Goal: Task Accomplishment & Management: Manage account settings

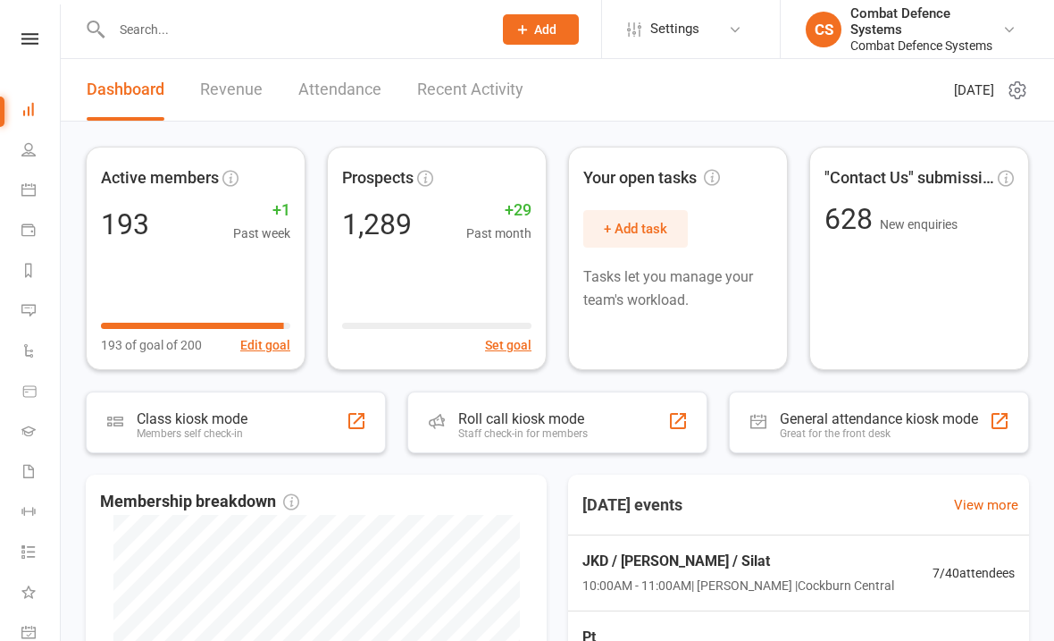
click at [20, 42] on link at bounding box center [29, 39] width 63 height 12
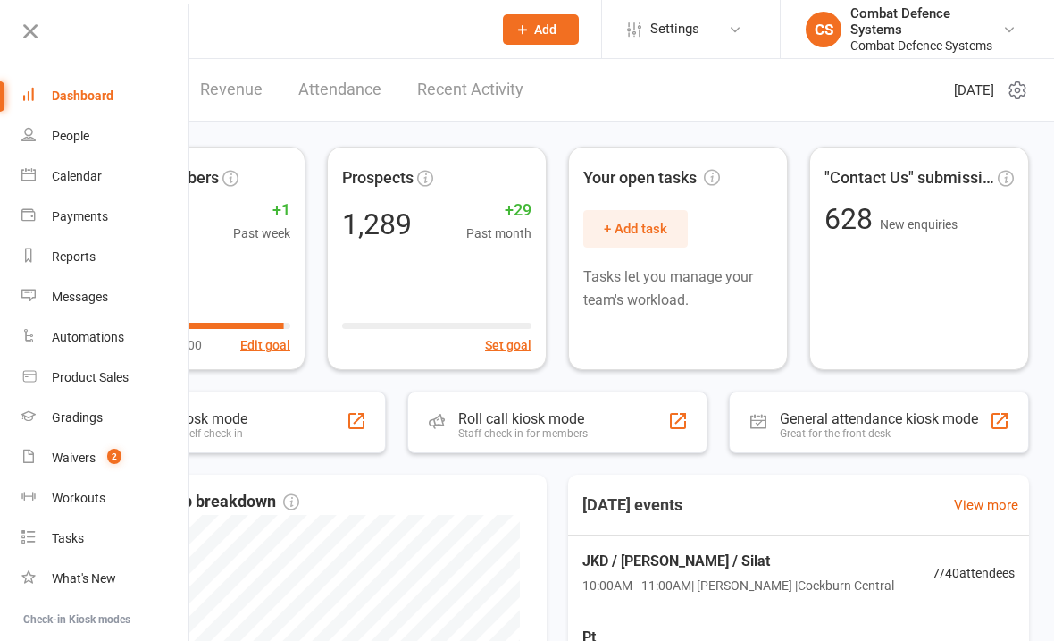
click at [44, 173] on link "Calendar" at bounding box center [105, 176] width 169 height 40
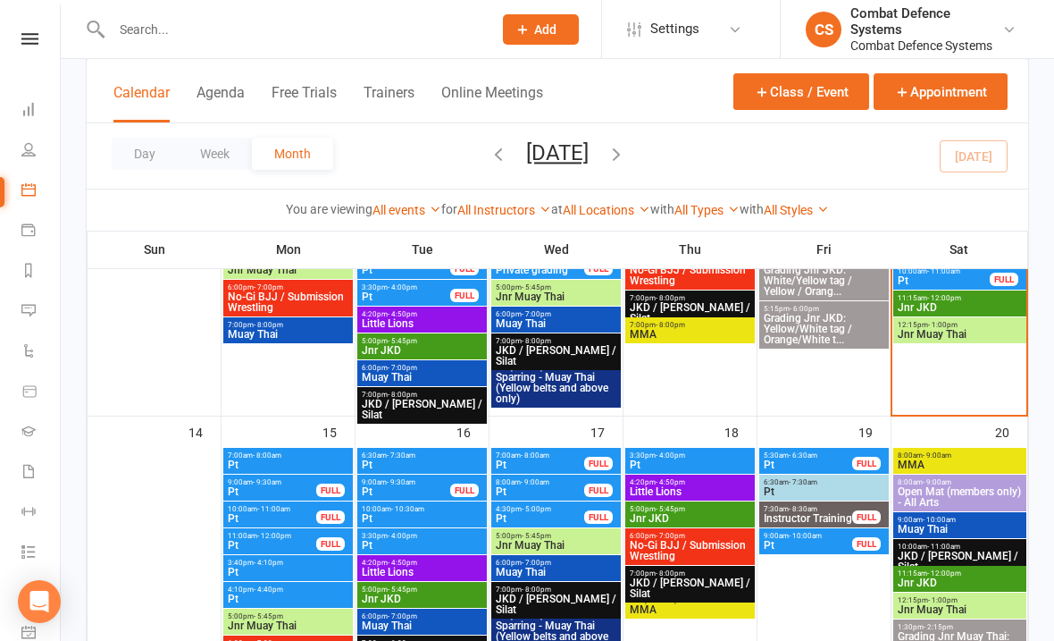
scroll to position [587, 0]
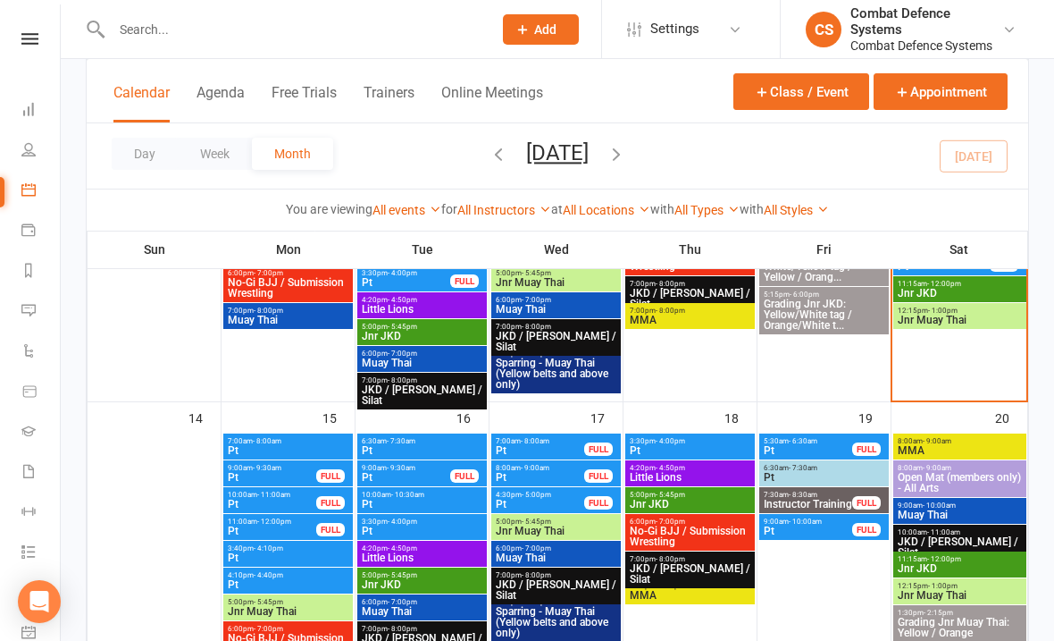
click at [776, 101] on button "Class / Event" at bounding box center [802, 91] width 136 height 37
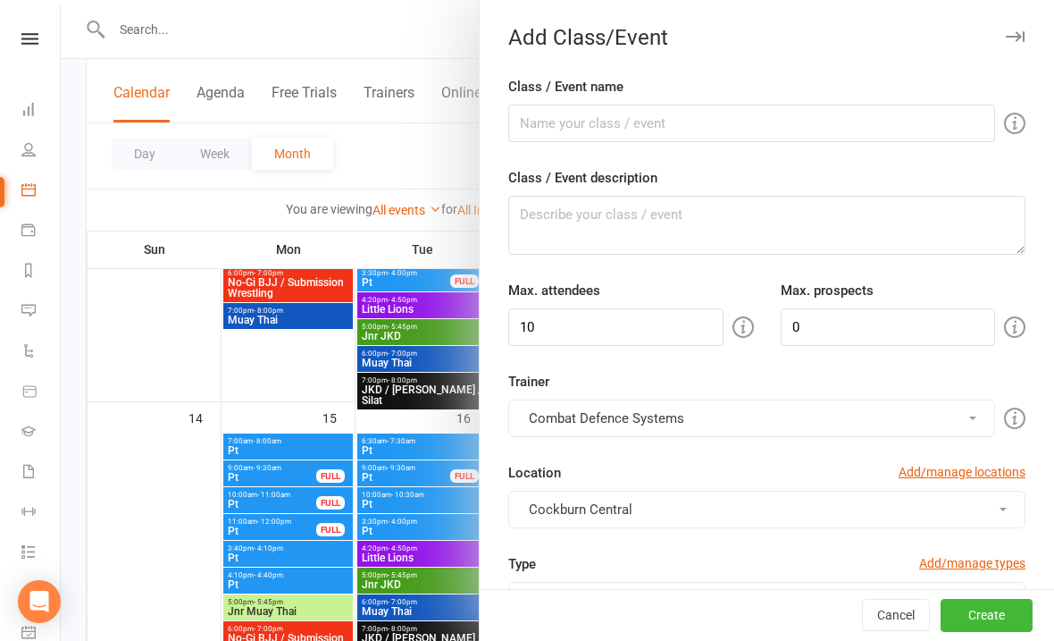
click at [1024, 28] on button "button" at bounding box center [1014, 36] width 21 height 21
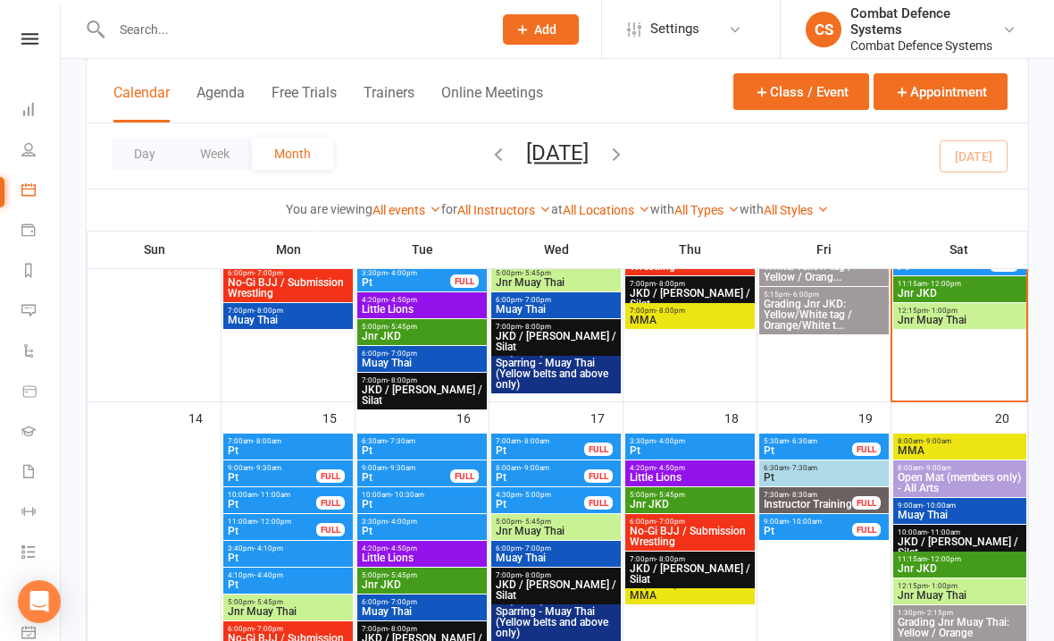
click at [256, 474] on span "Pt" at bounding box center [272, 477] width 90 height 11
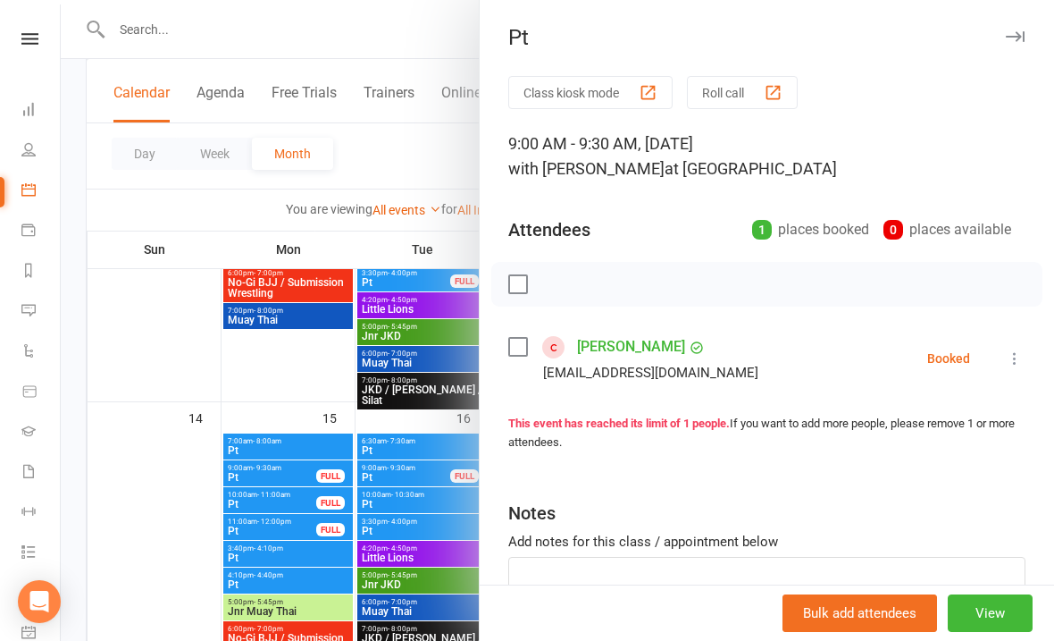
click at [1010, 36] on icon "button" at bounding box center [1015, 36] width 19 height 11
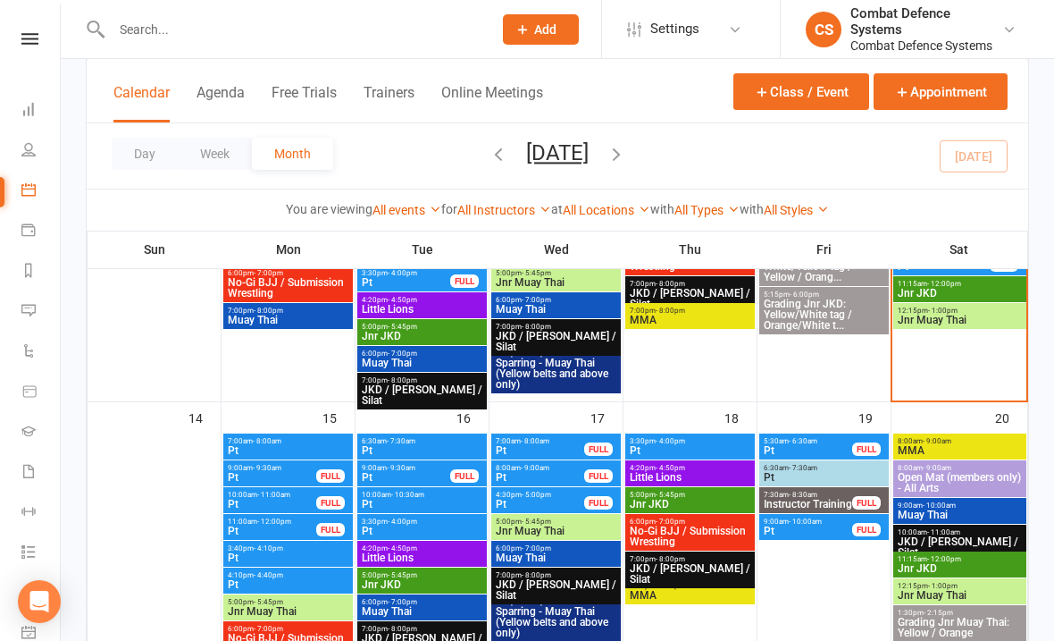
click at [254, 437] on span "- 8:00am" at bounding box center [267, 441] width 29 height 8
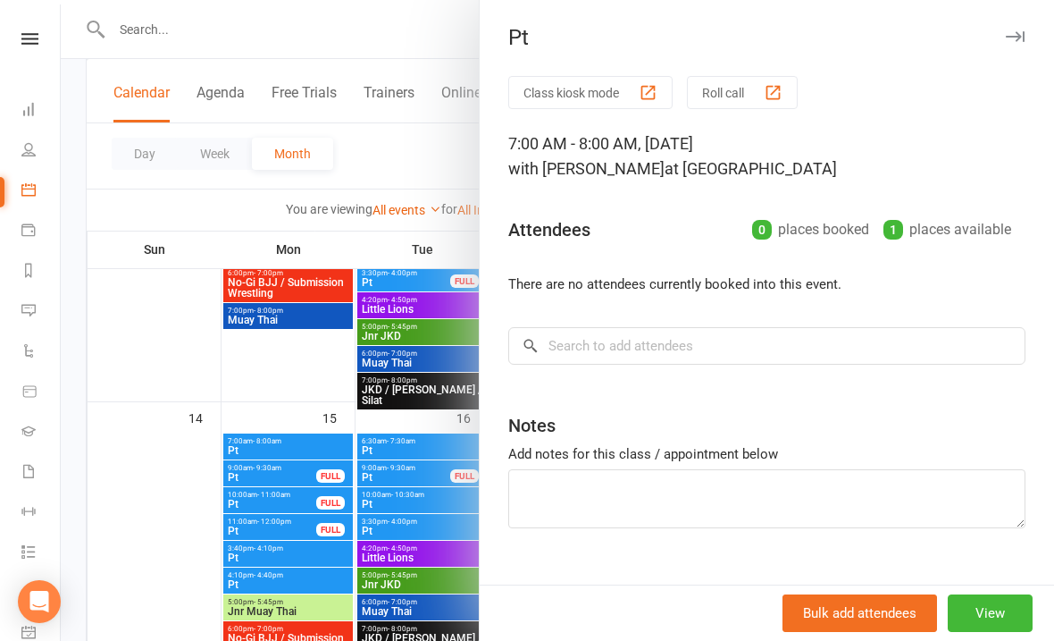
click at [1009, 632] on button "View" at bounding box center [990, 613] width 85 height 38
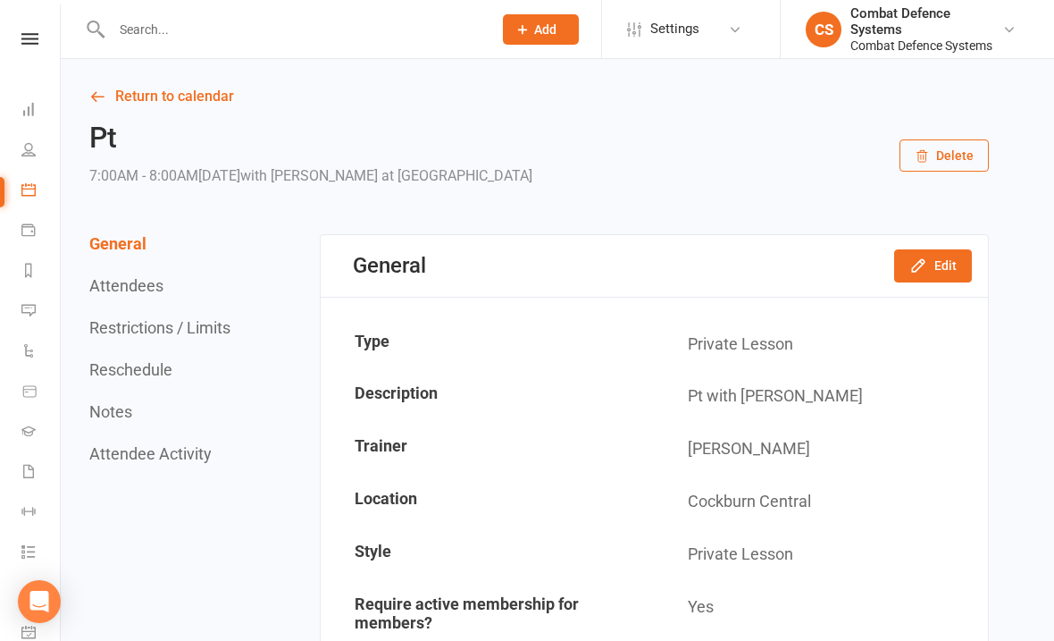
click at [131, 88] on link "Return to calendar" at bounding box center [539, 96] width 900 height 25
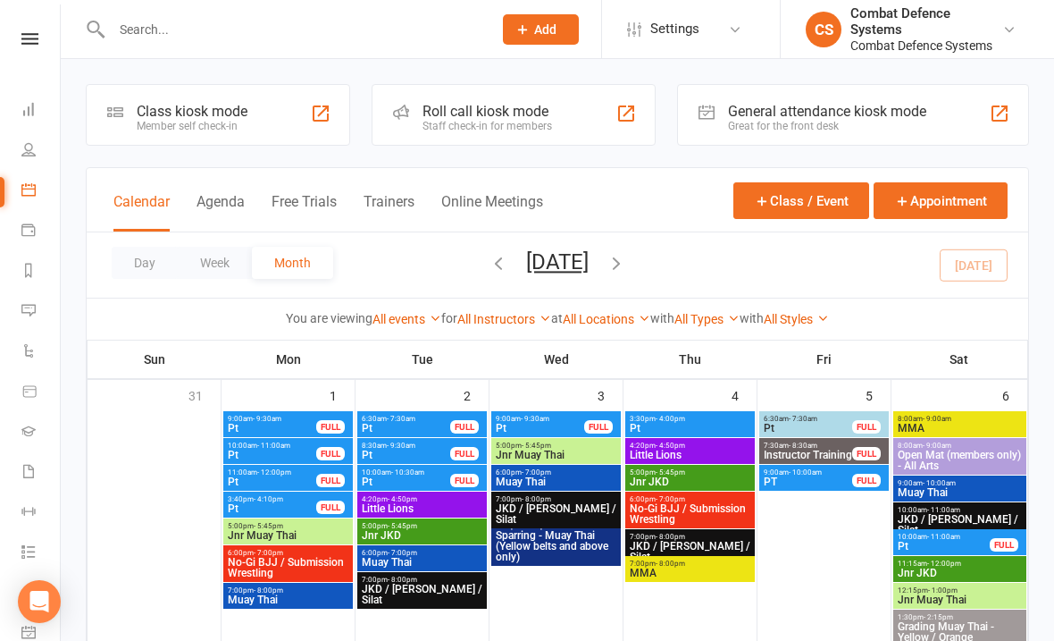
click at [772, 199] on button "Class / Event" at bounding box center [802, 200] width 136 height 37
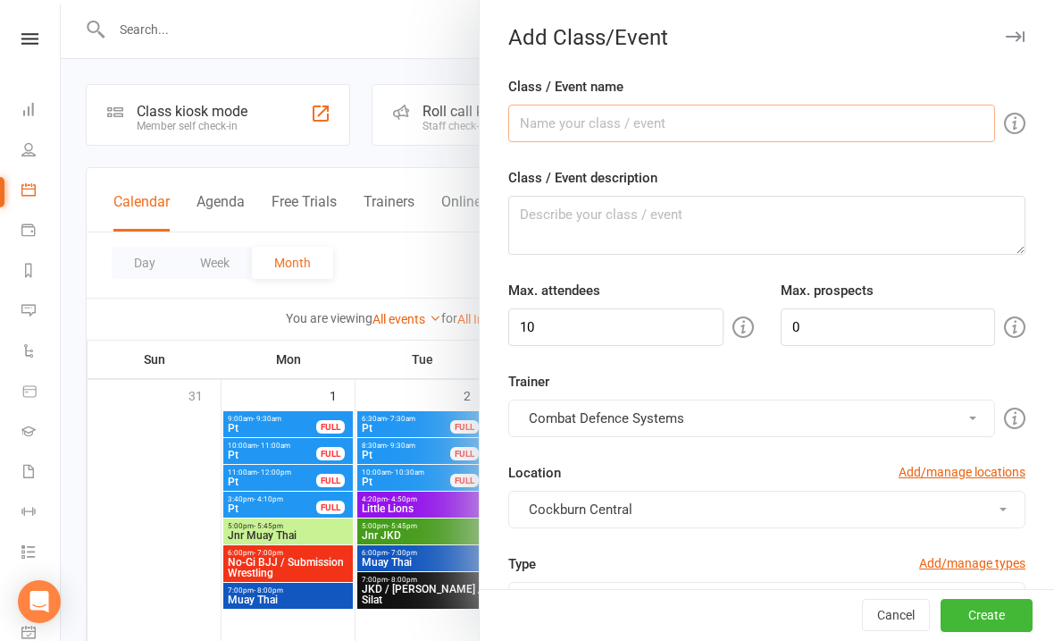
click at [583, 139] on input "Class / Event name" at bounding box center [751, 124] width 487 height 38
type input "Pt"
click at [609, 239] on textarea "Class / Event description" at bounding box center [766, 225] width 517 height 59
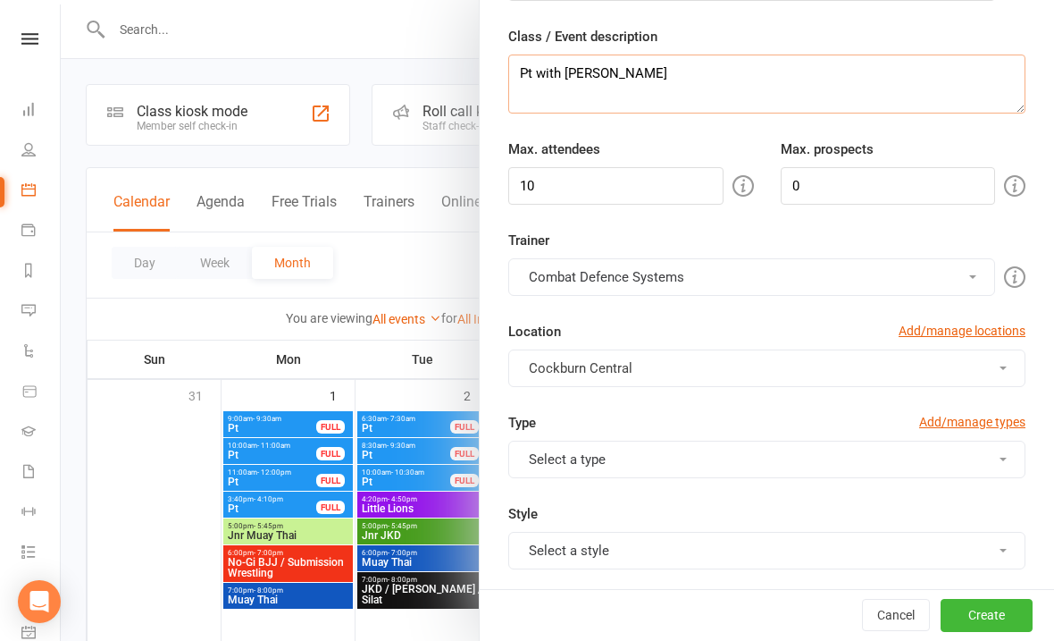
scroll to position [172, 0]
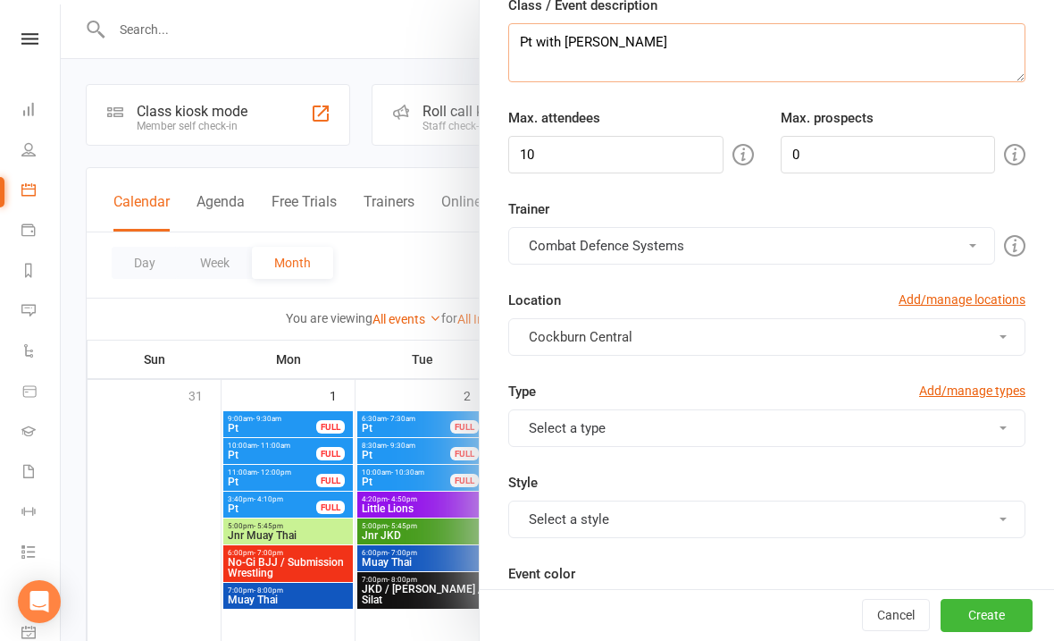
type textarea "Pt with [PERSON_NAME]"
click at [601, 158] on input "10" at bounding box center [615, 155] width 215 height 38
type input "1"
click at [730, 256] on button "Combat Defence Systems" at bounding box center [751, 246] width 487 height 38
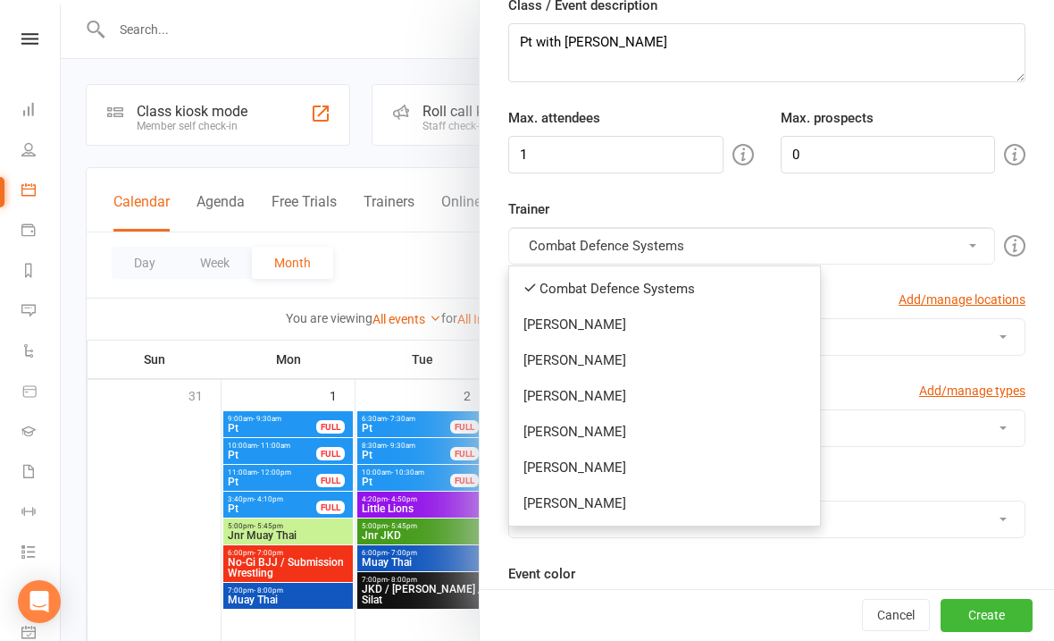
click at [589, 500] on link "[PERSON_NAME]" at bounding box center [664, 503] width 311 height 36
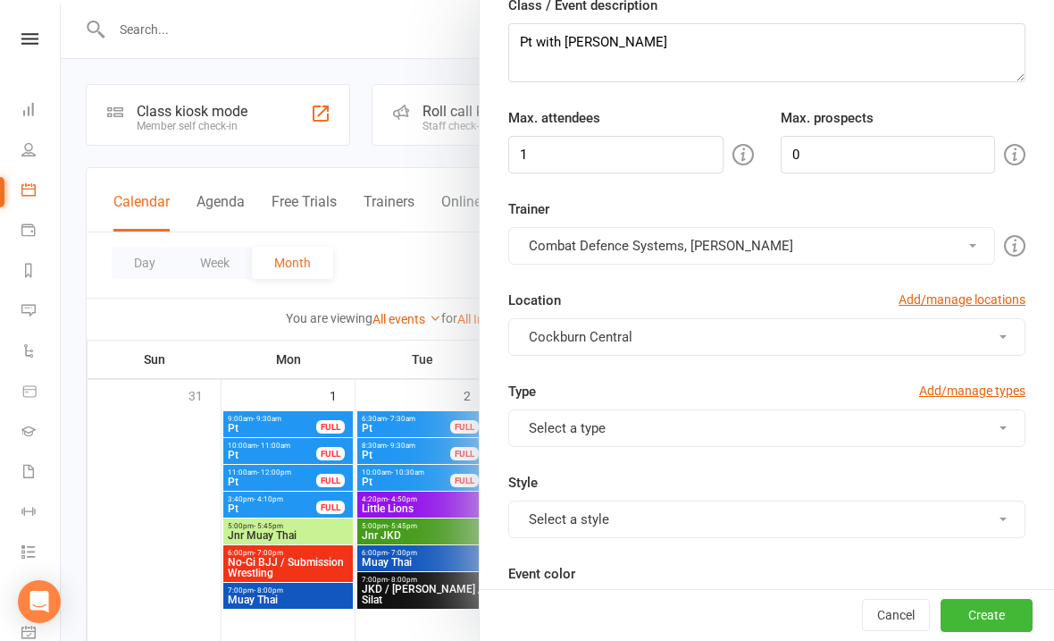
click at [570, 241] on button "Combat Defence Systems, [PERSON_NAME]" at bounding box center [751, 246] width 487 height 38
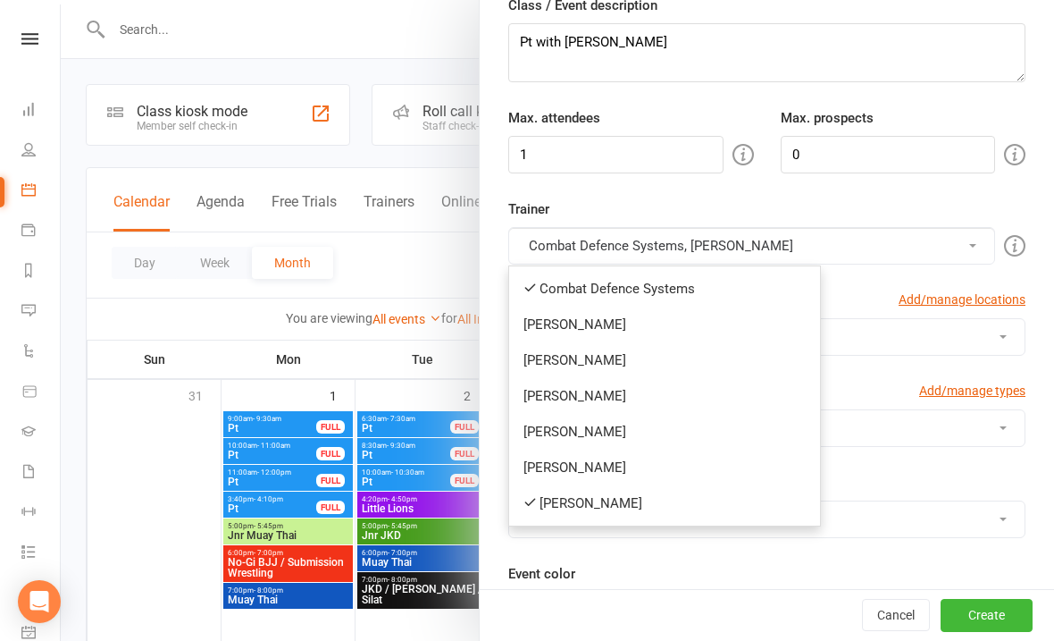
click at [590, 290] on link "Combat Defence Systems" at bounding box center [664, 289] width 311 height 36
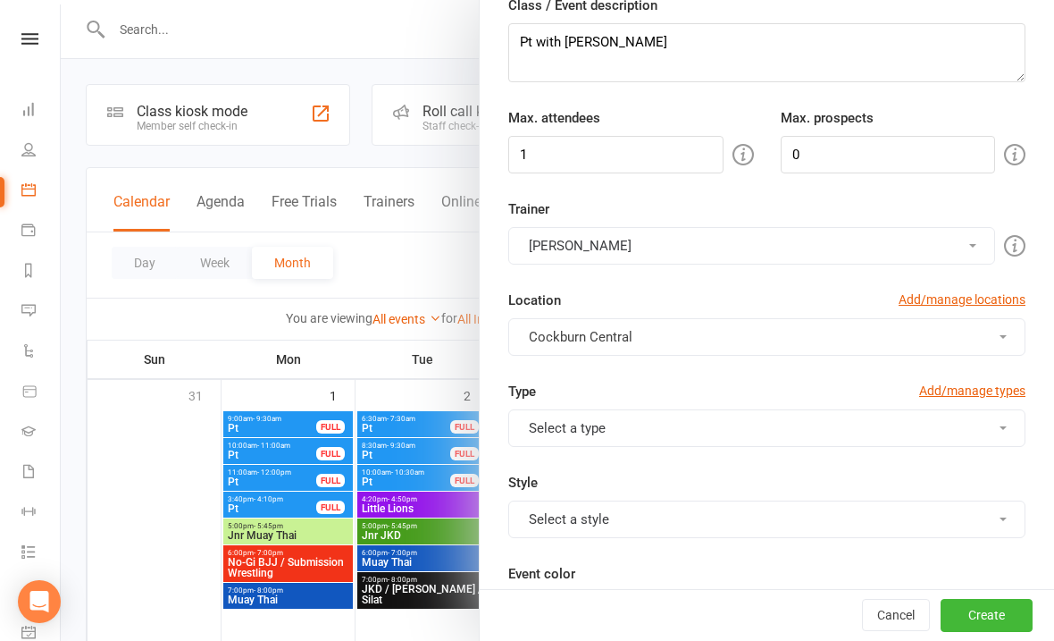
click at [610, 428] on button "Select a type" at bounding box center [766, 428] width 517 height 38
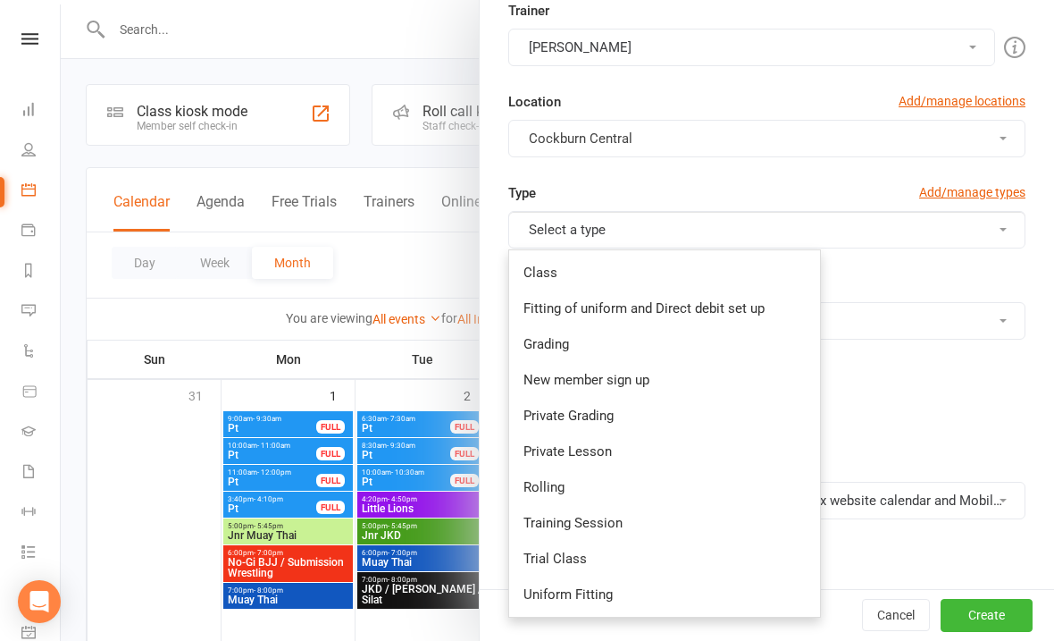
scroll to position [373, 0]
click at [578, 453] on link "Private Lesson" at bounding box center [664, 450] width 311 height 36
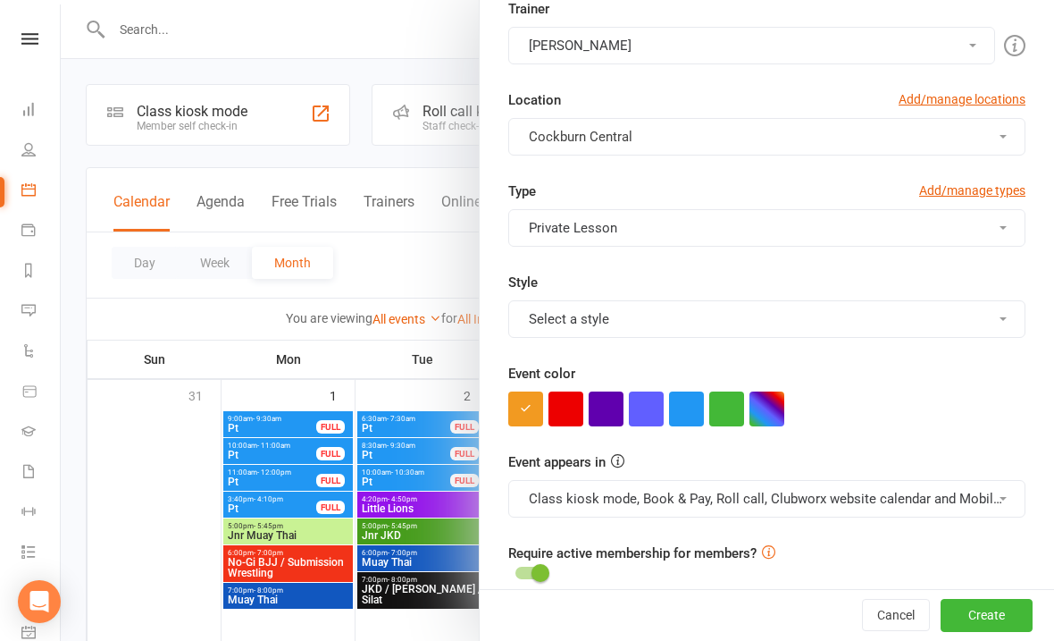
click at [567, 314] on button "Select a style" at bounding box center [766, 319] width 517 height 38
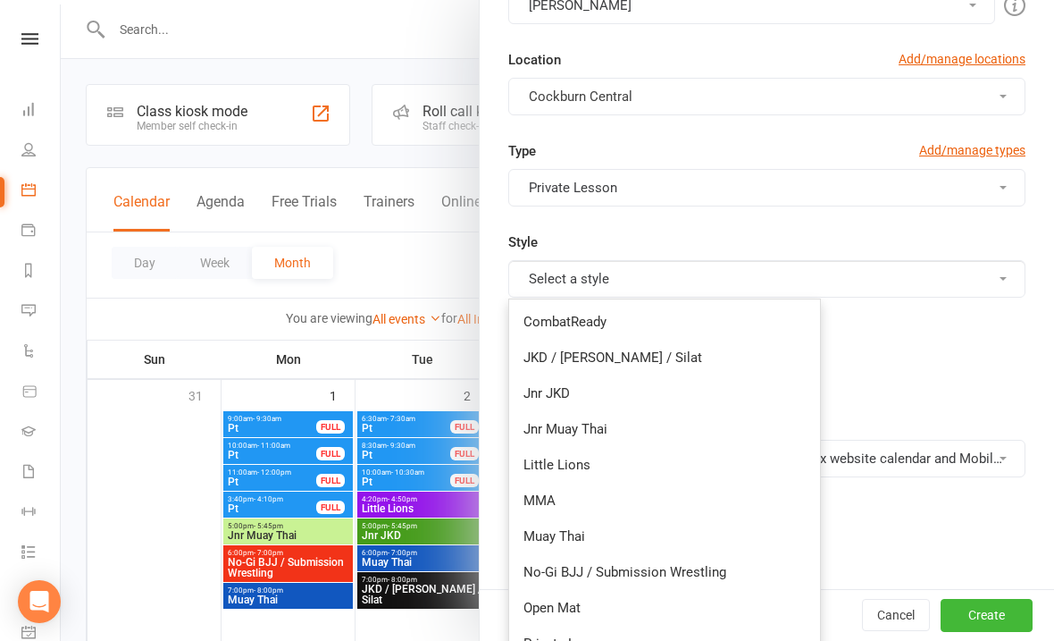
scroll to position [441, 0]
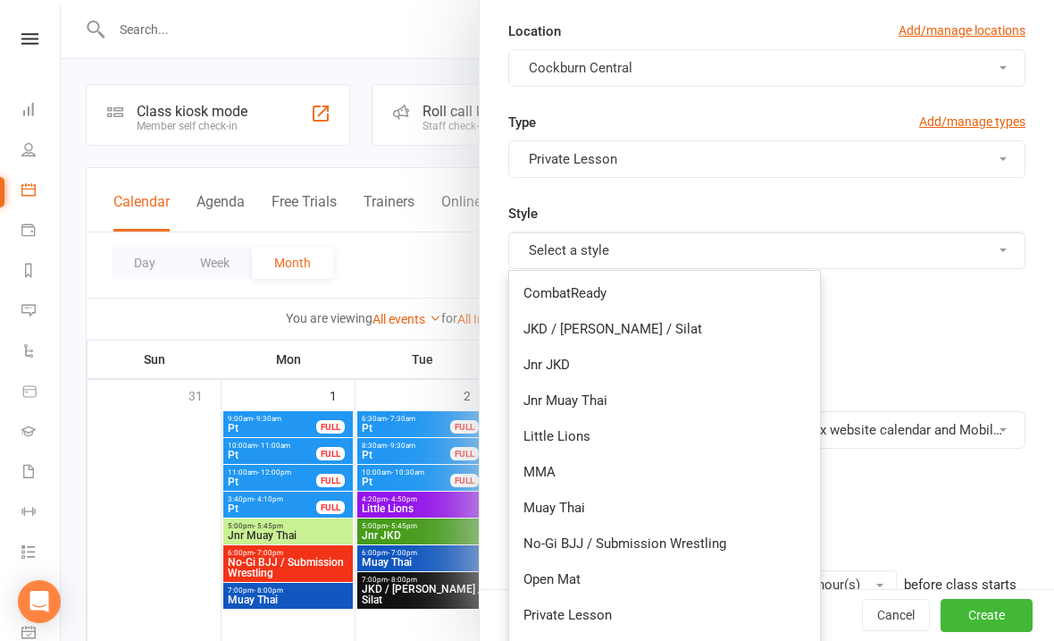
click at [573, 613] on link "Private Lesson" at bounding box center [664, 615] width 311 height 36
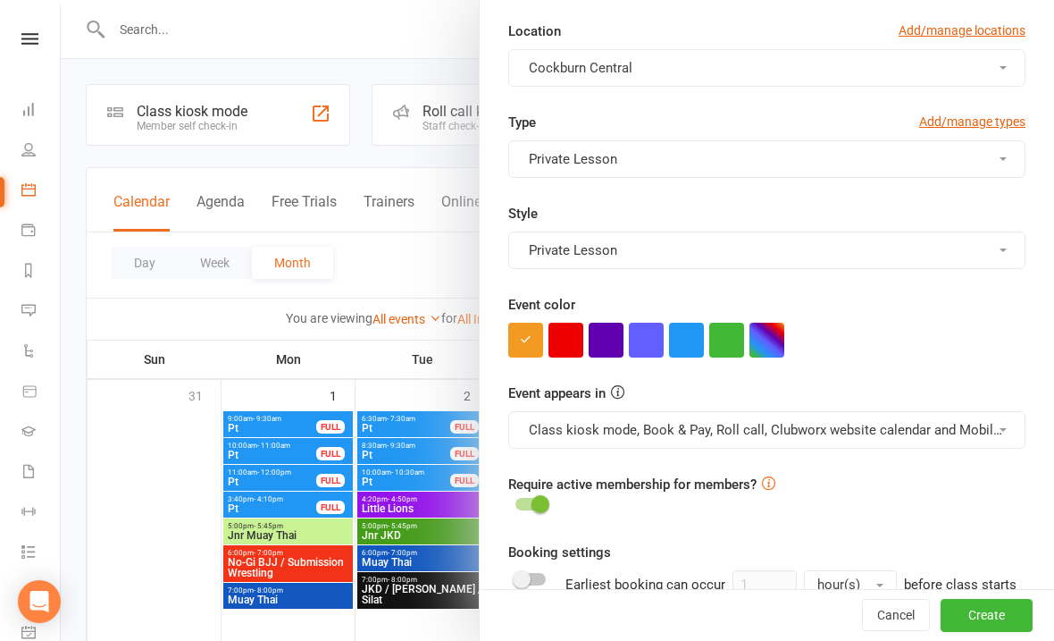
click at [690, 342] on button "button" at bounding box center [686, 340] width 35 height 35
click at [633, 443] on button "Class kiosk mode, Book & Pay, Roll call, Clubworx website calendar and Mobile a…" at bounding box center [766, 430] width 517 height 38
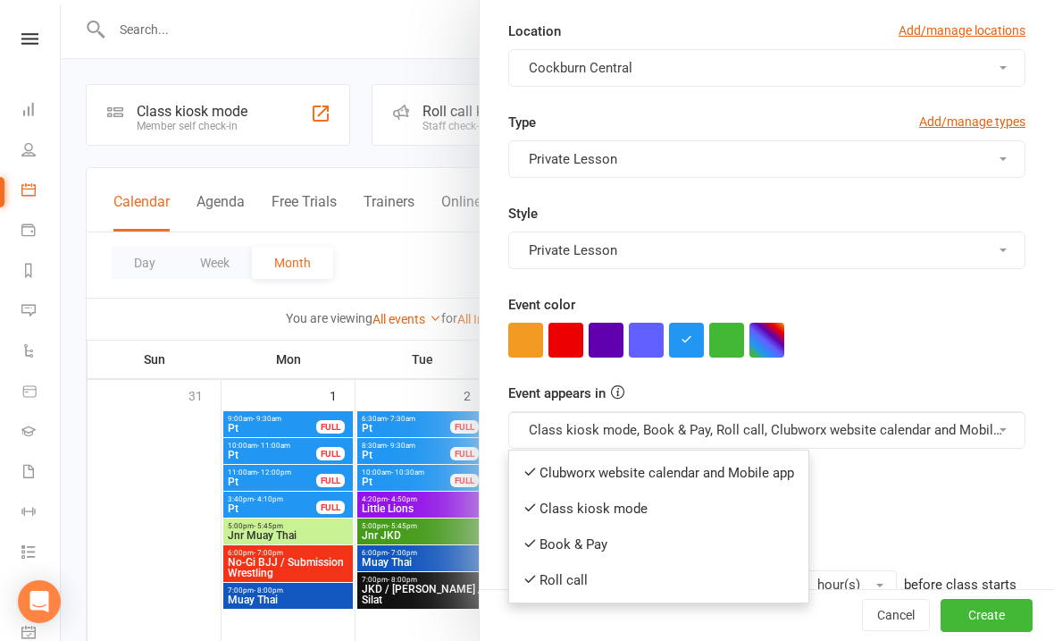
click at [629, 472] on link "Clubworx website calendar and Mobile app" at bounding box center [658, 473] width 299 height 36
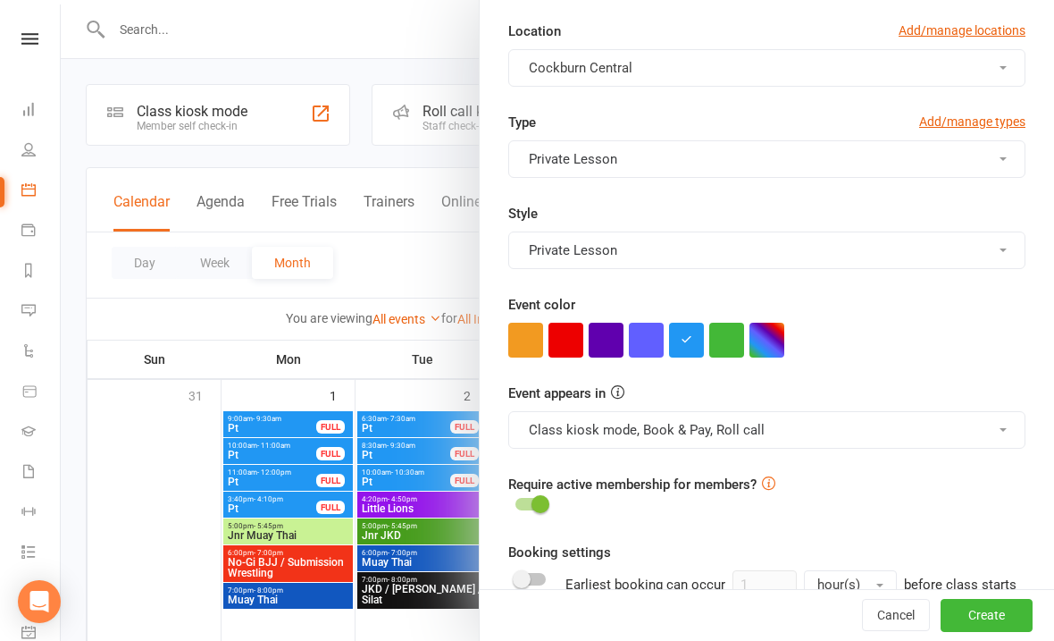
click at [641, 425] on button "Class kiosk mode, Book & Pay, Roll call" at bounding box center [766, 430] width 517 height 38
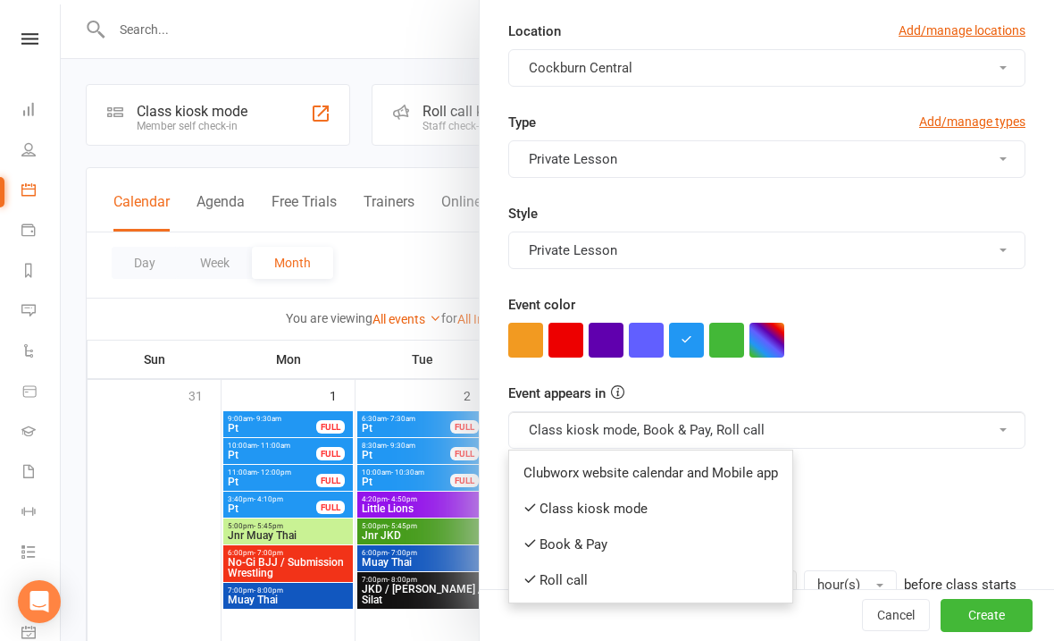
click at [607, 544] on link "Book & Pay" at bounding box center [650, 544] width 283 height 36
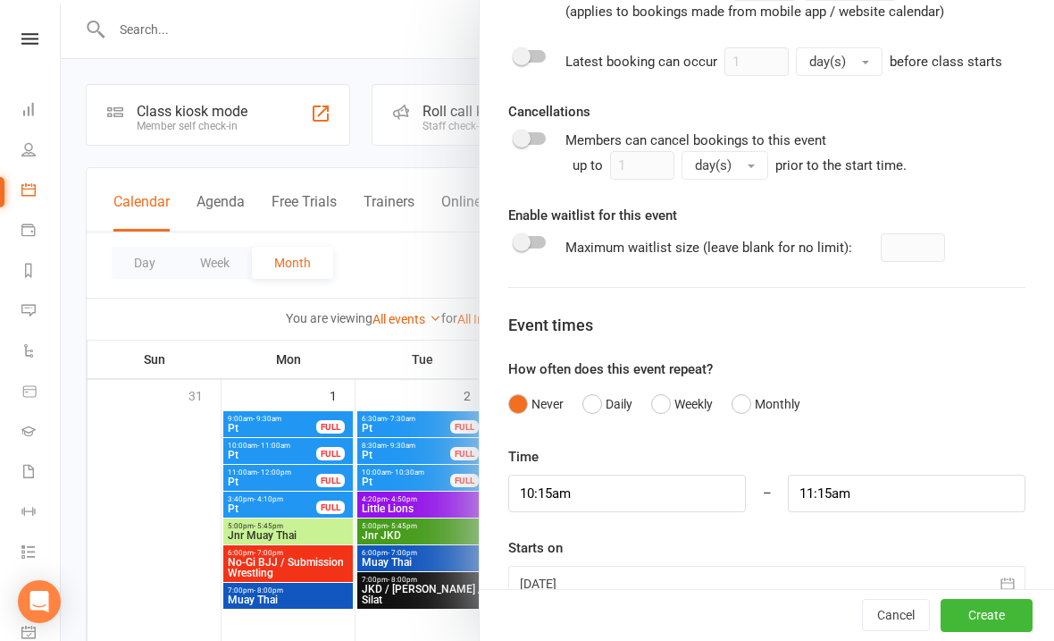
scroll to position [1038, 0]
click at [633, 492] on input "10:15am" at bounding box center [627, 494] width 238 height 38
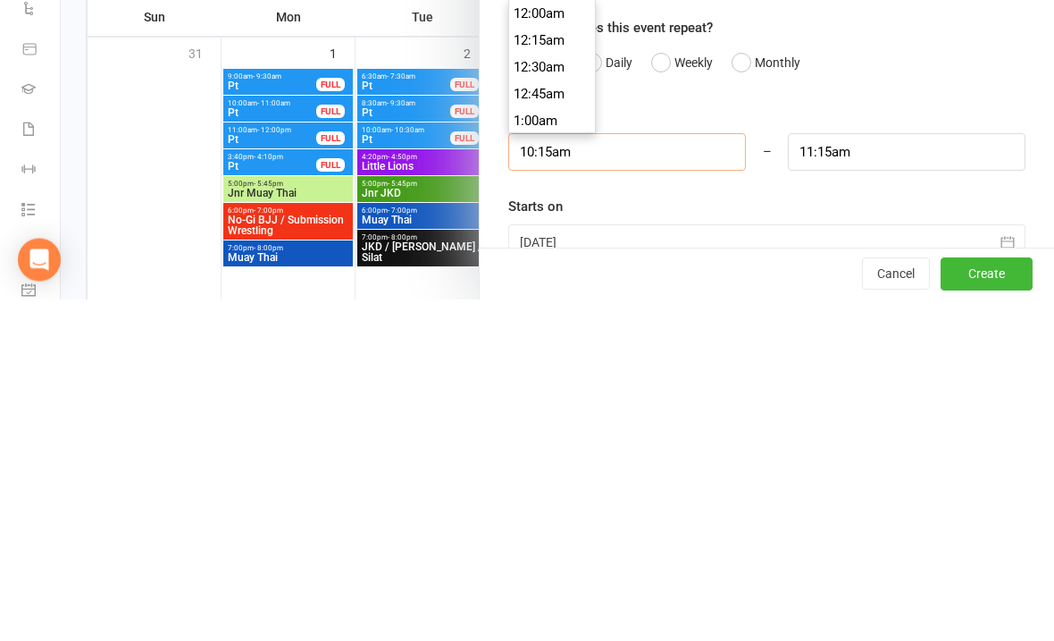
scroll to position [1072, 0]
type input "10:"
type input "11:00am"
type input "1"
type input "2:00am"
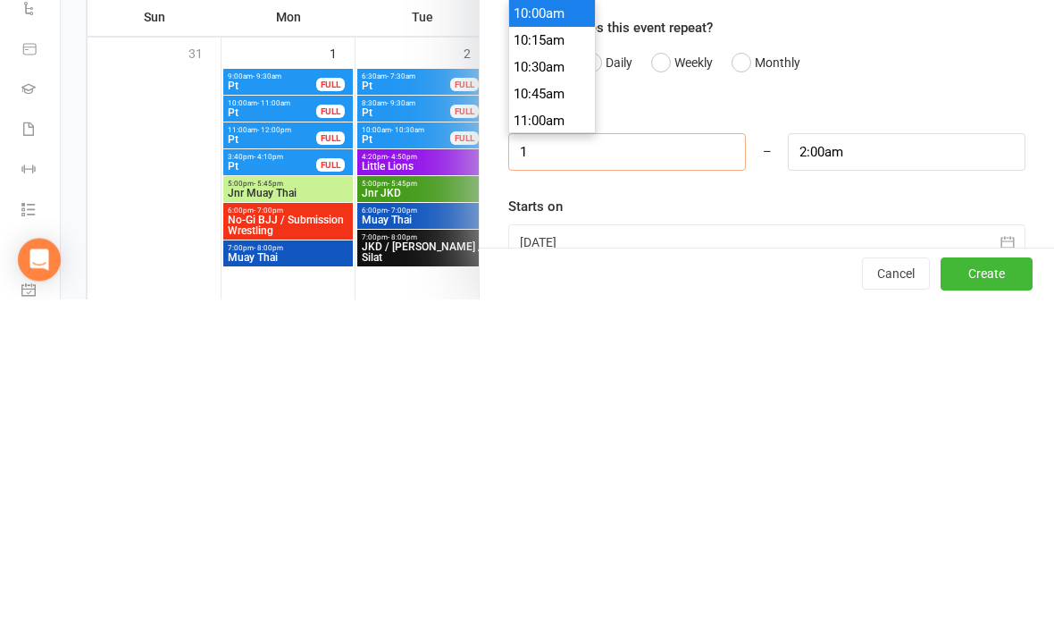
scroll to position [80, 0]
type input "8"
type input "9:00am"
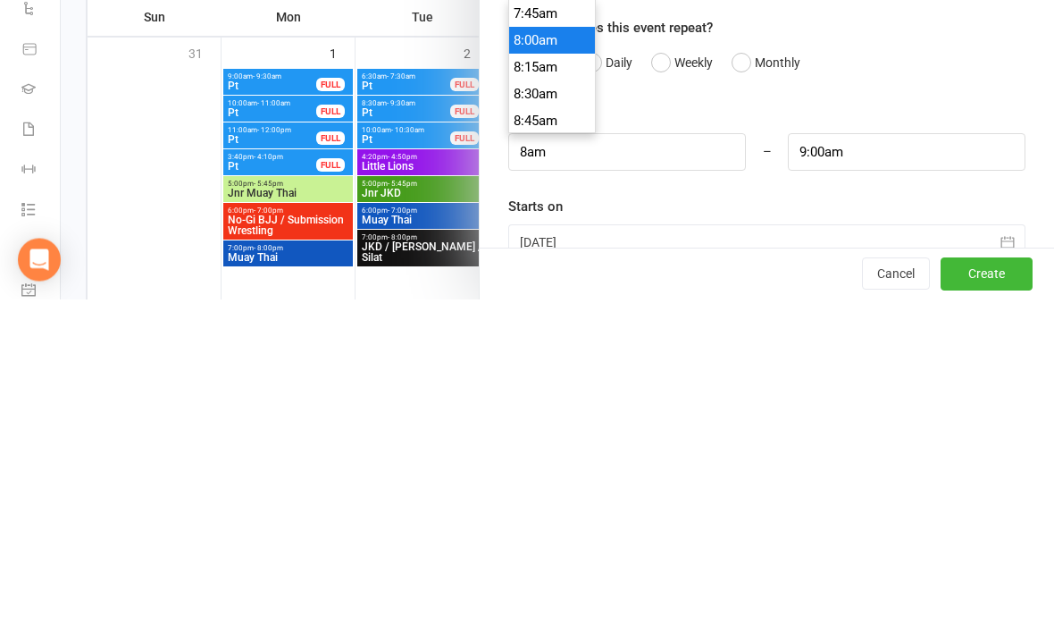
type input "8:00am"
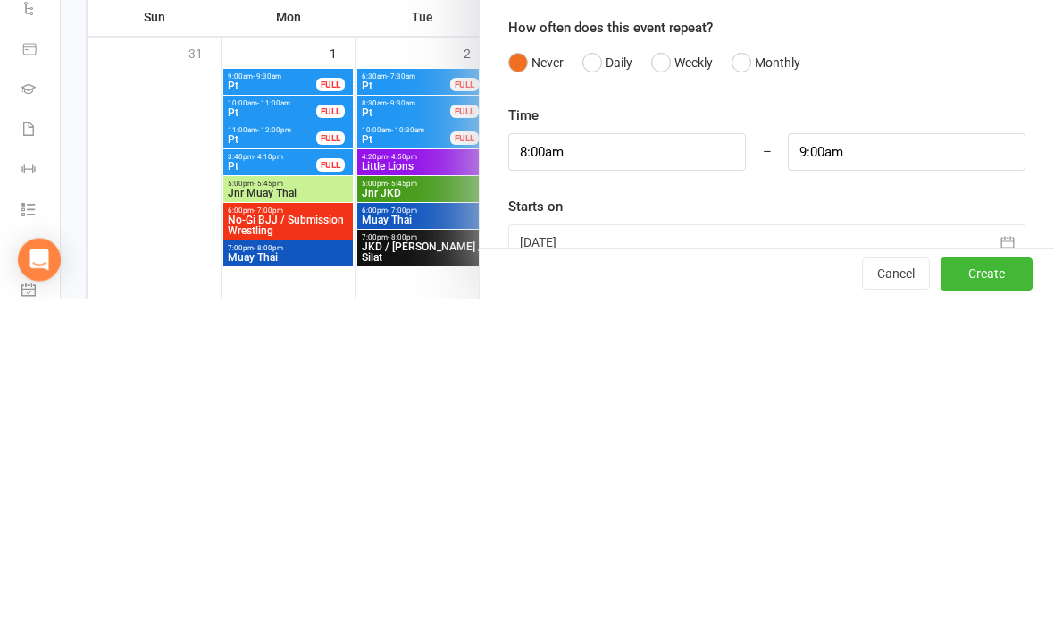
scroll to position [342, 0]
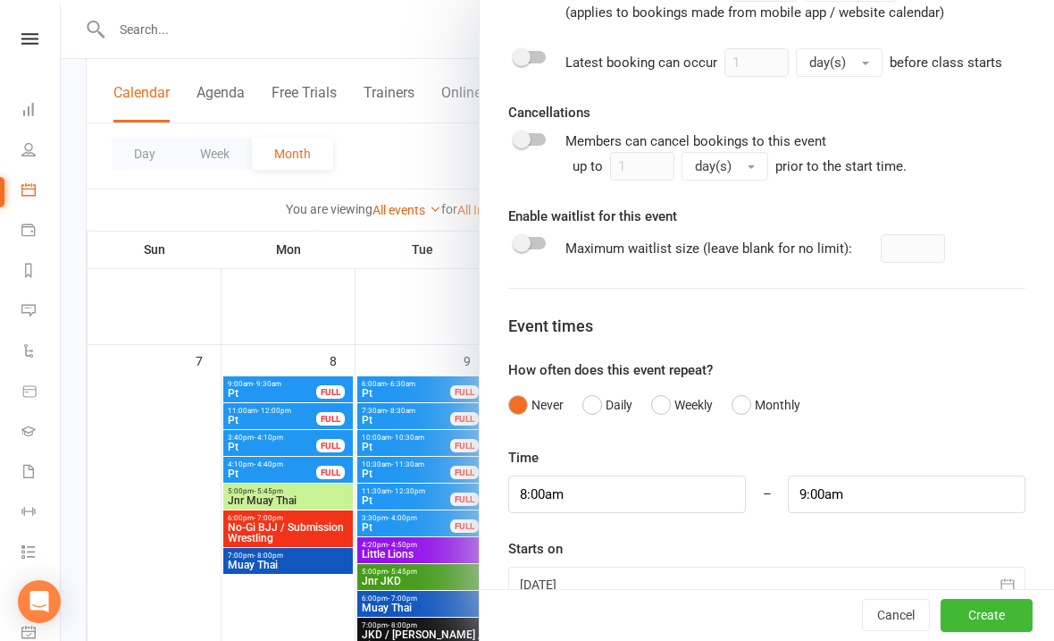
click at [613, 583] on div at bounding box center [766, 584] width 517 height 36
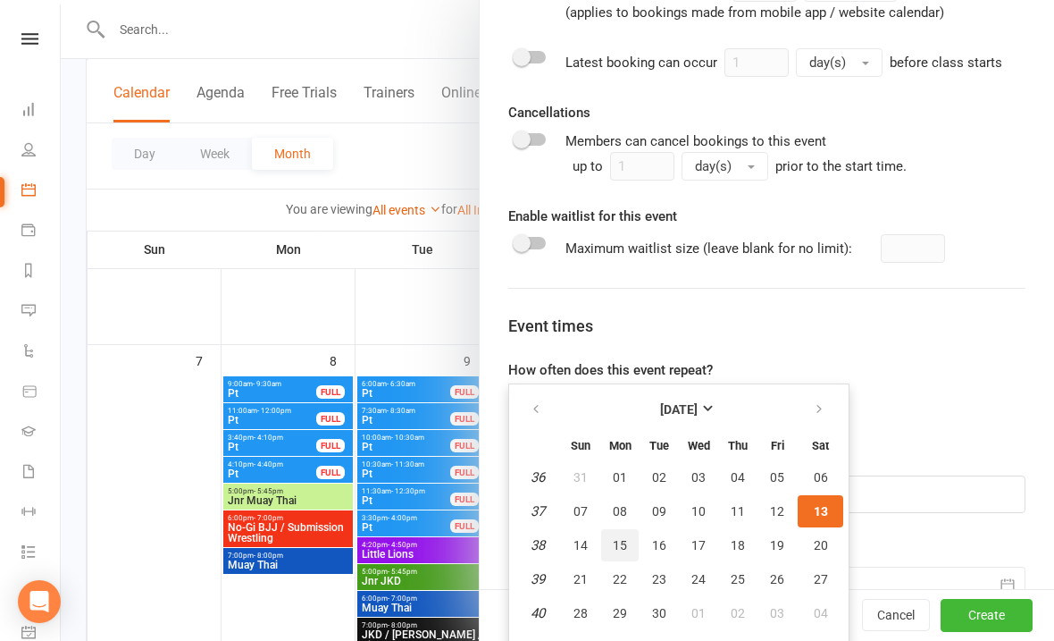
click at [626, 550] on span "15" at bounding box center [620, 545] width 14 height 14
type input "[DATE]"
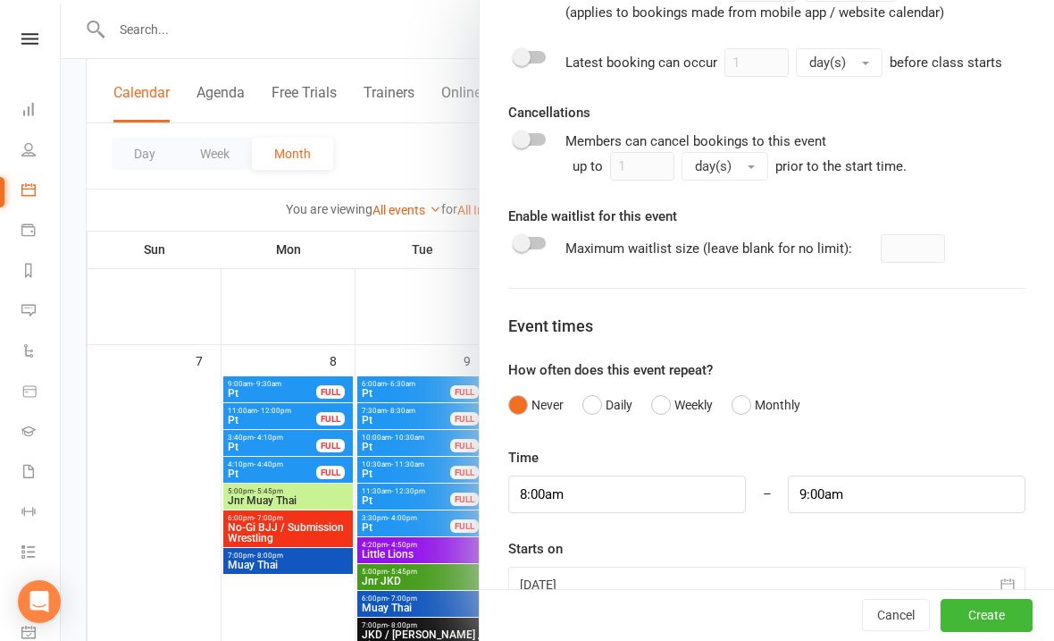
scroll to position [775, 0]
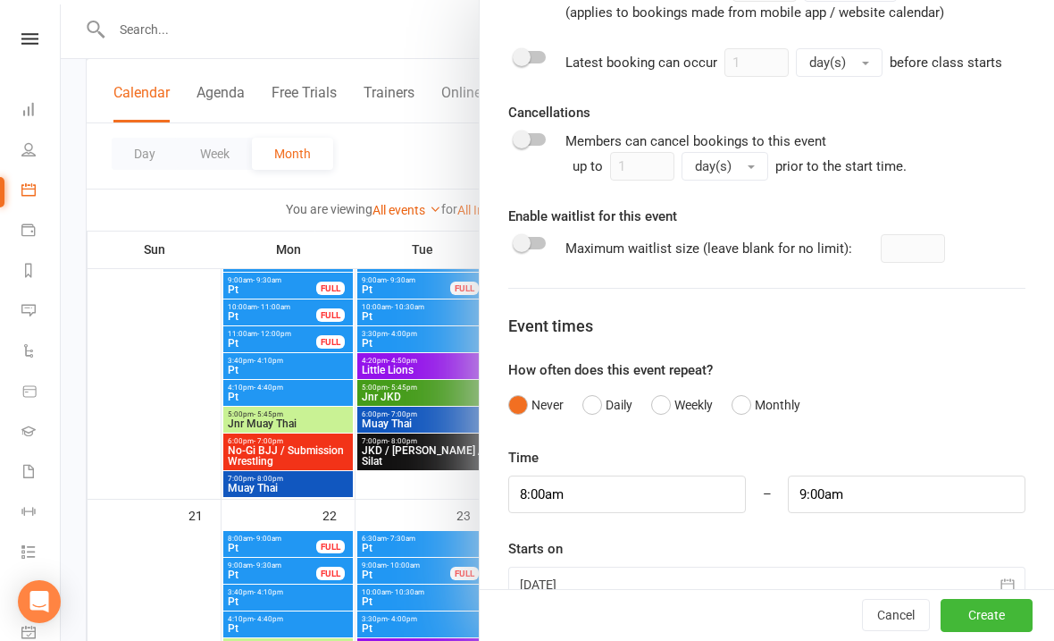
click at [961, 632] on button "Create" at bounding box center [987, 616] width 92 height 32
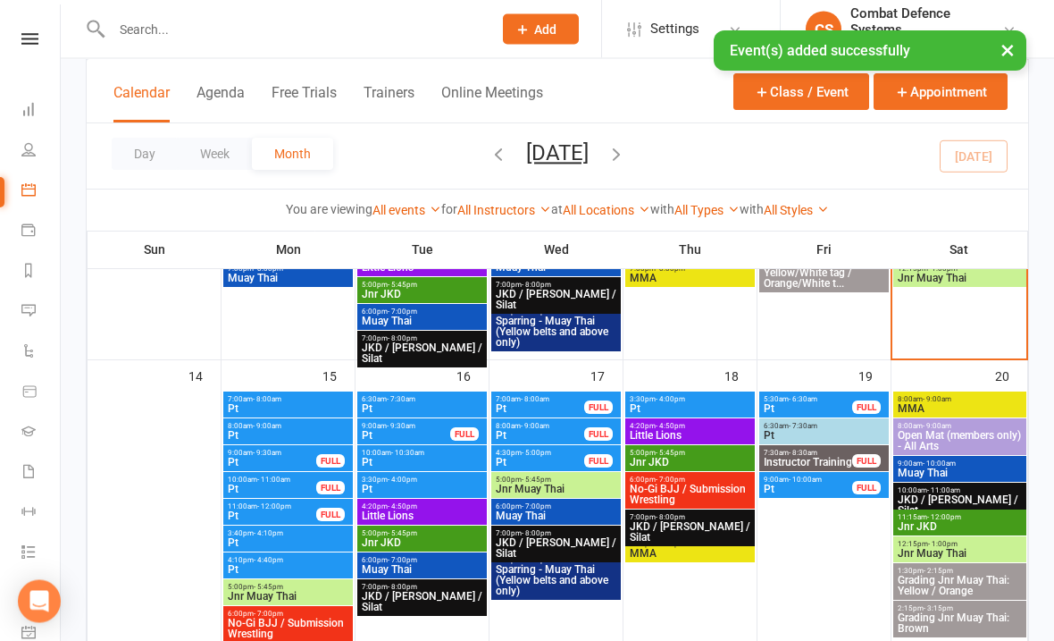
scroll to position [629, 0]
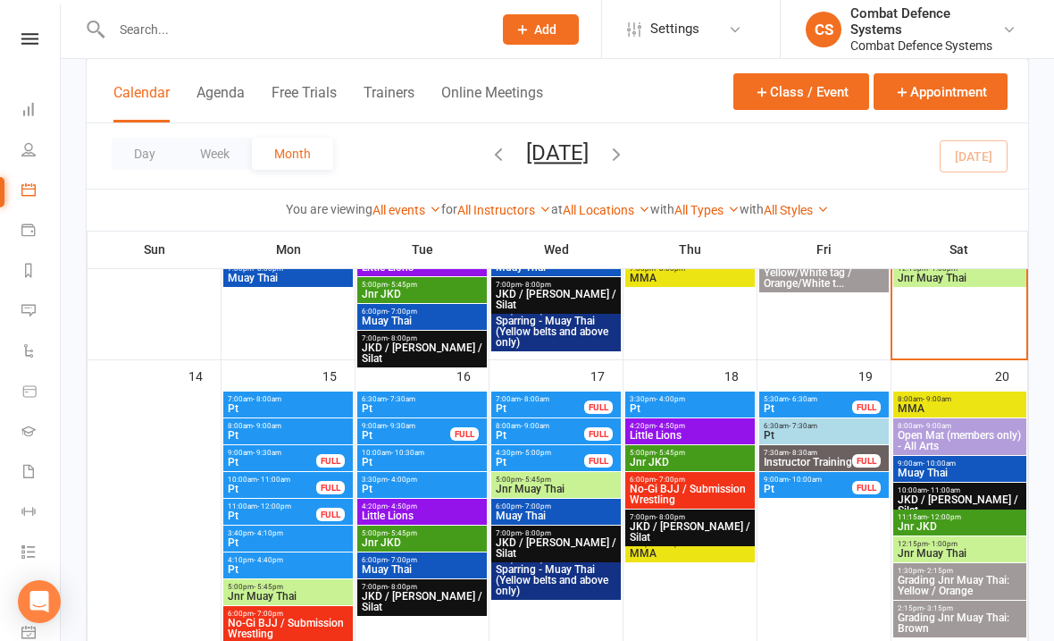
click at [256, 435] on span "Pt" at bounding box center [288, 435] width 122 height 11
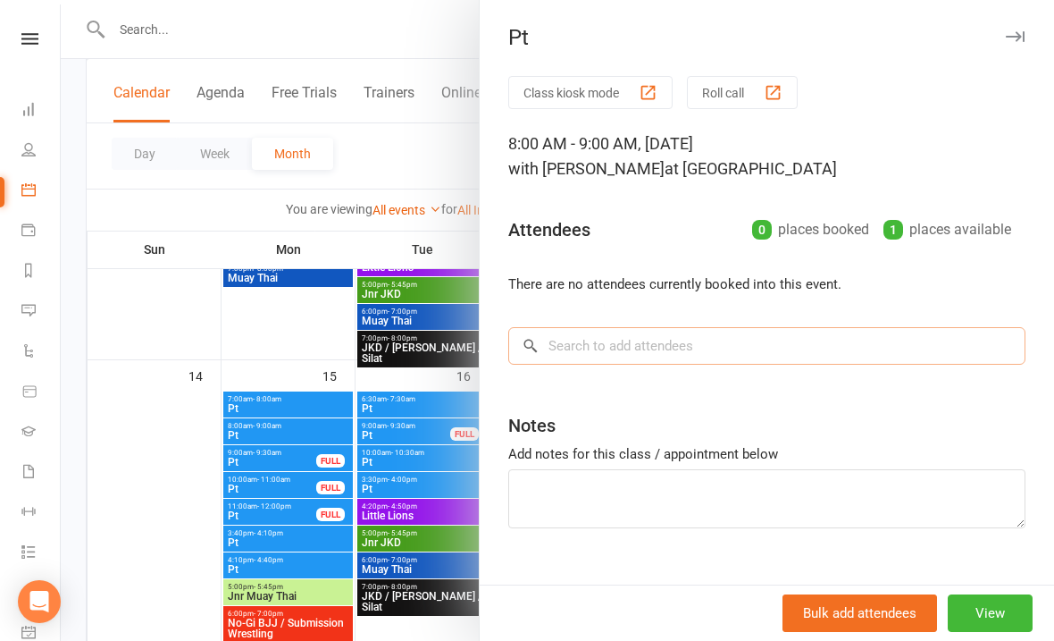
click at [623, 352] on input "search" at bounding box center [766, 346] width 517 height 38
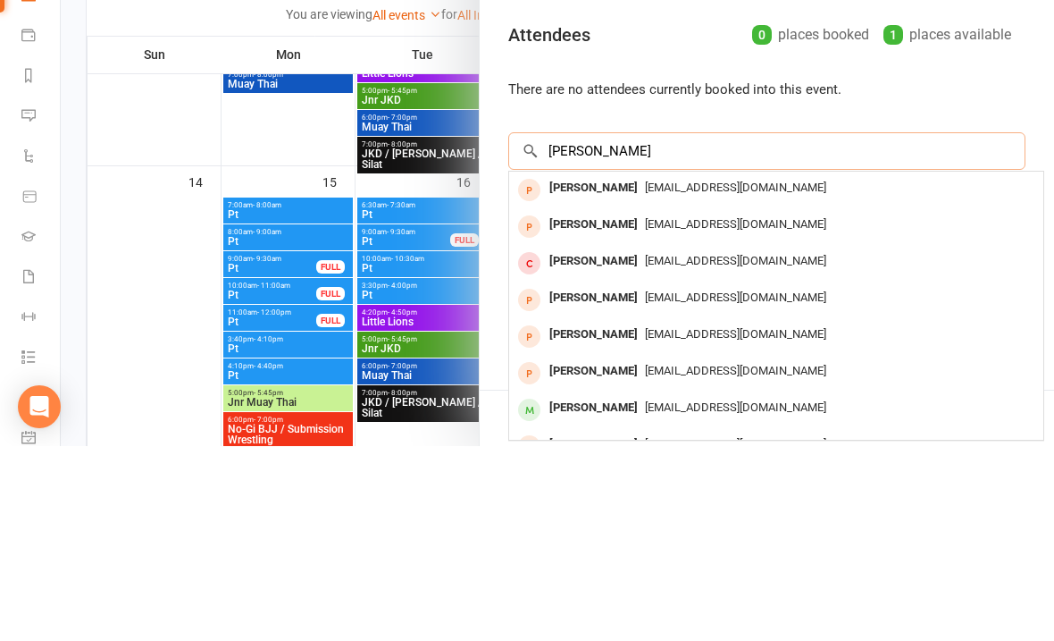
type input "[PERSON_NAME]"
click at [616, 370] on div "[PERSON_NAME]" at bounding box center [593, 383] width 103 height 26
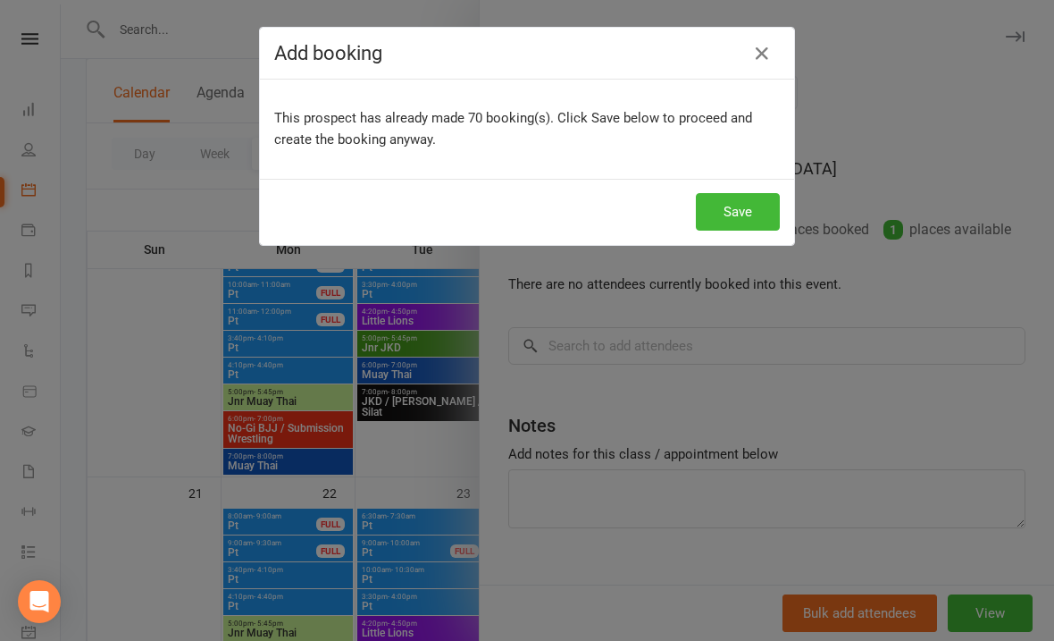
click at [704, 218] on button "Save" at bounding box center [738, 212] width 84 height 38
